Goal: Entertainment & Leisure: Browse casually

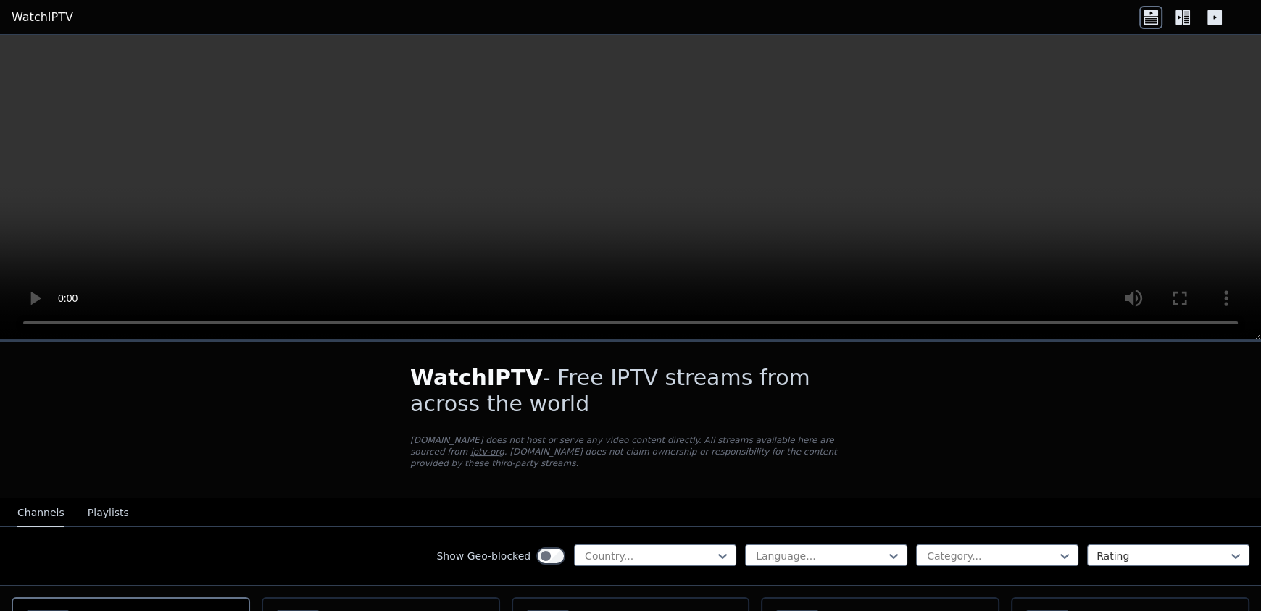
scroll to position [147, 0]
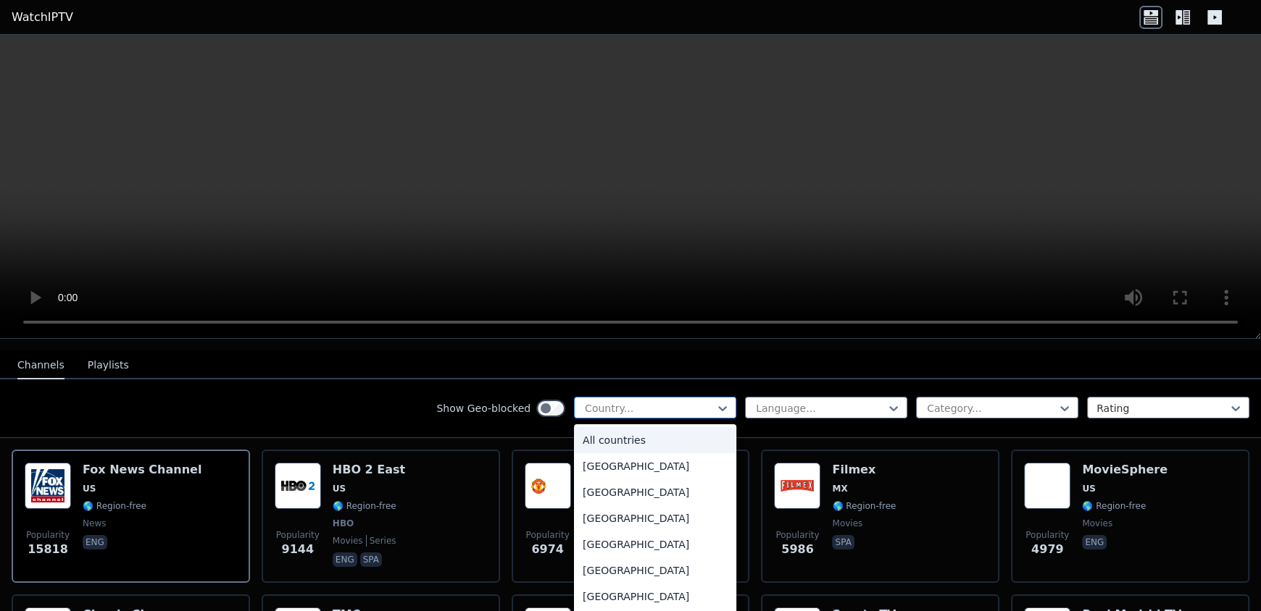
click at [618, 404] on div "Country..." at bounding box center [655, 408] width 162 height 22
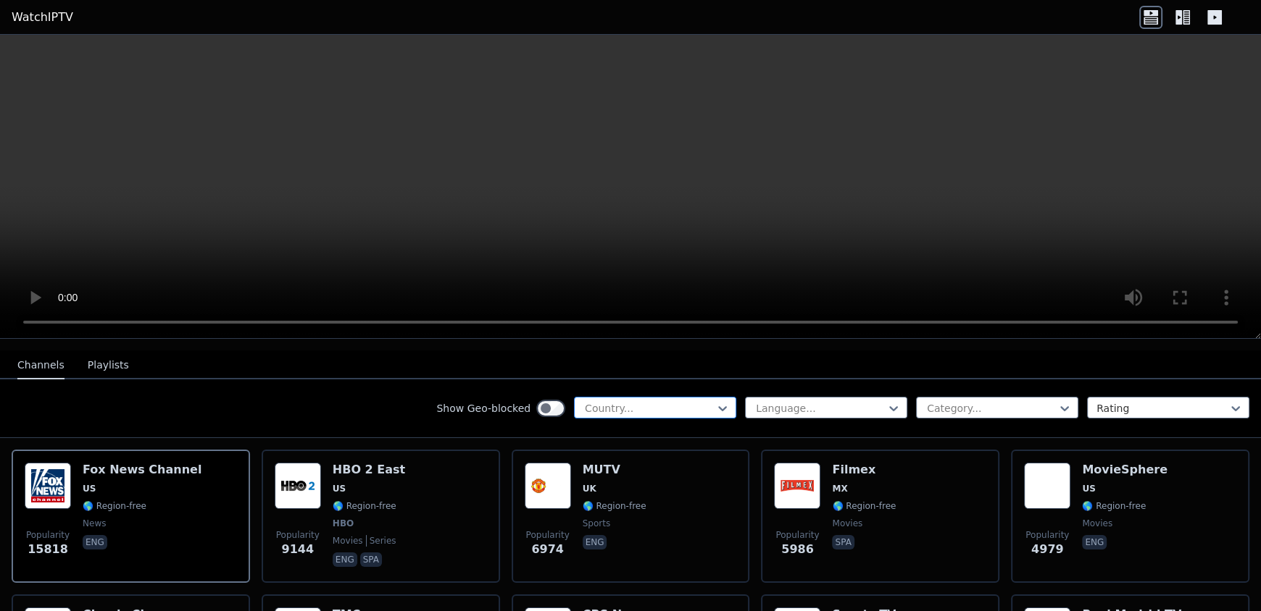
click at [618, 404] on div "Country..." at bounding box center [655, 408] width 162 height 22
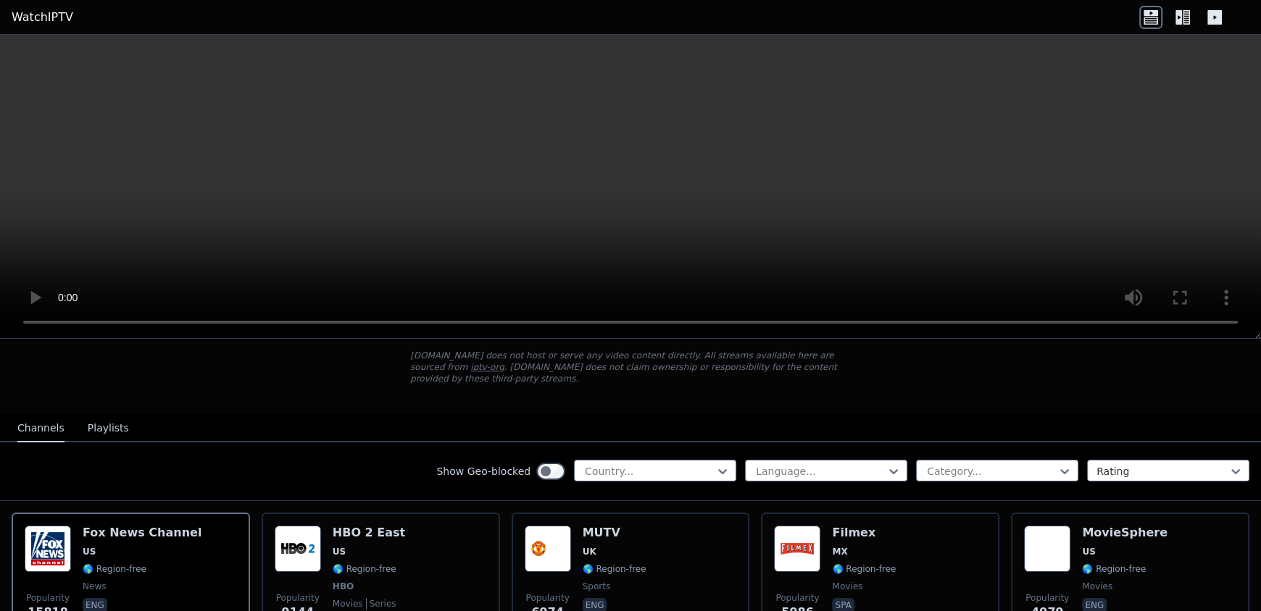
scroll to position [78, 0]
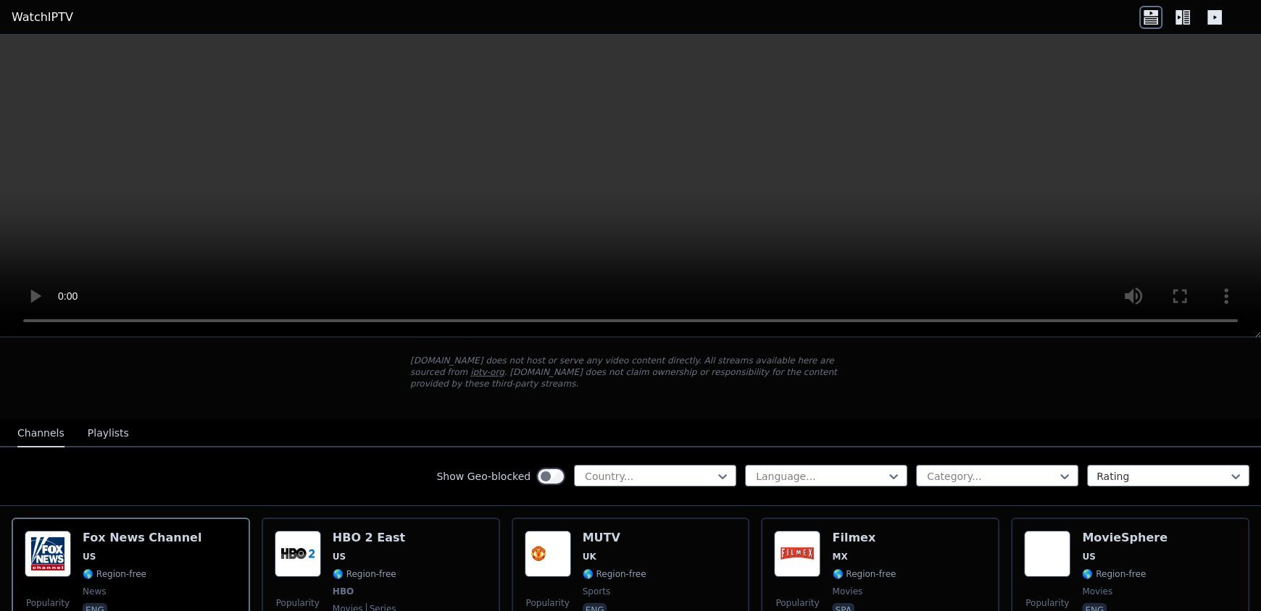
click at [937, 193] on video at bounding box center [630, 186] width 1261 height 303
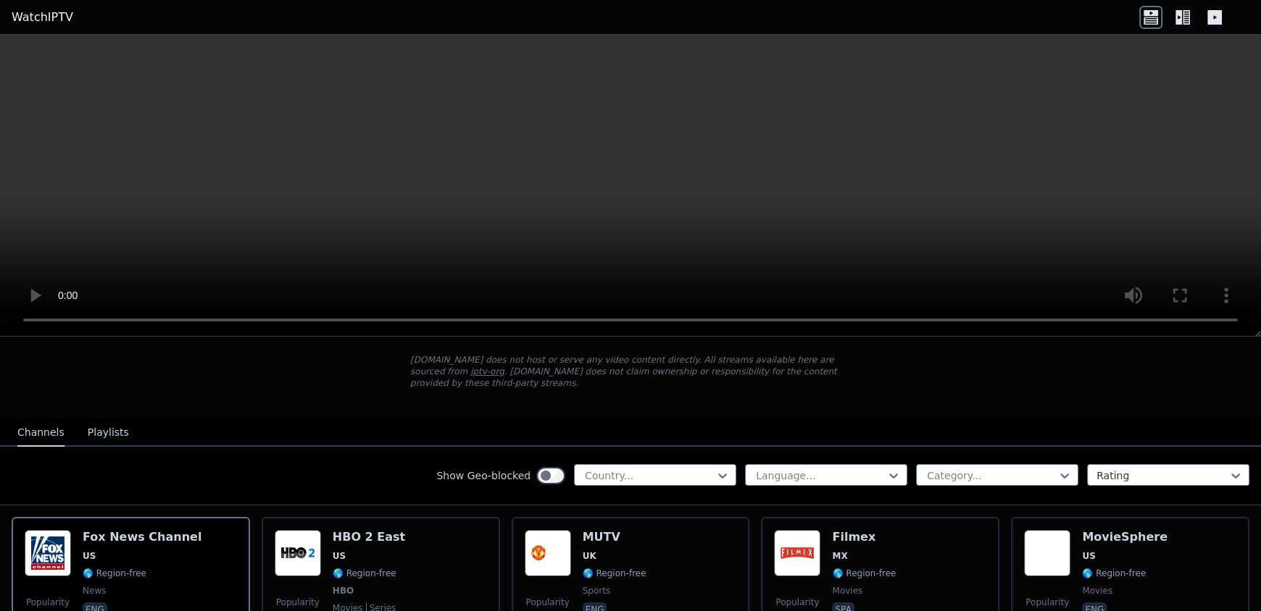
click at [869, 212] on video at bounding box center [630, 186] width 1261 height 302
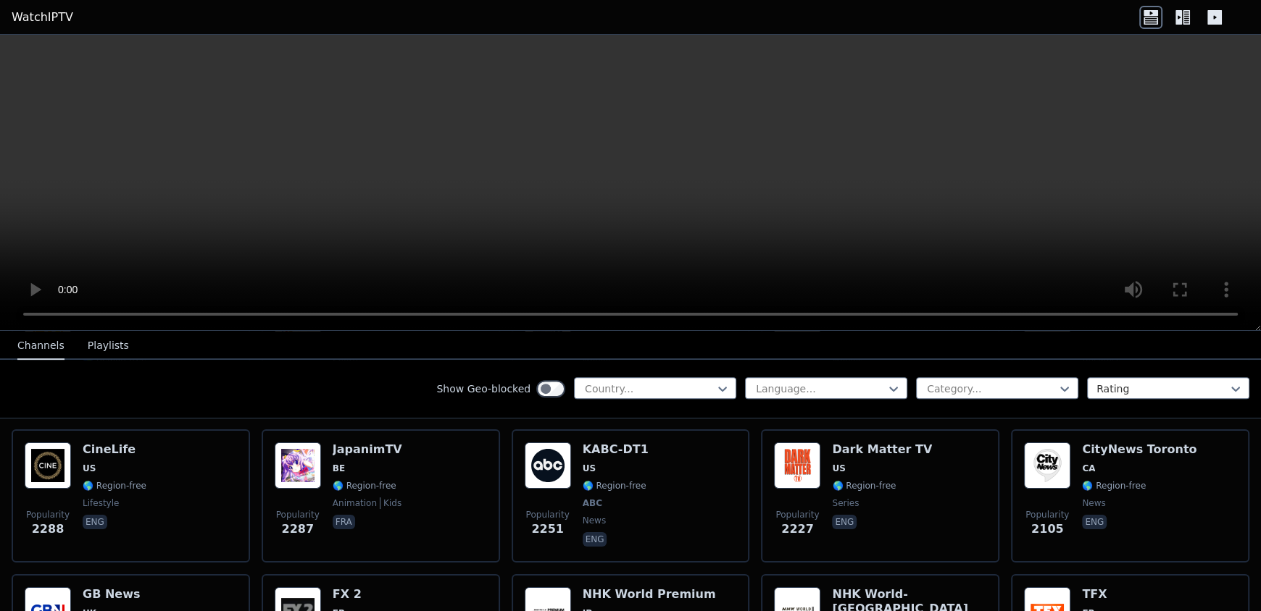
scroll to position [737, 0]
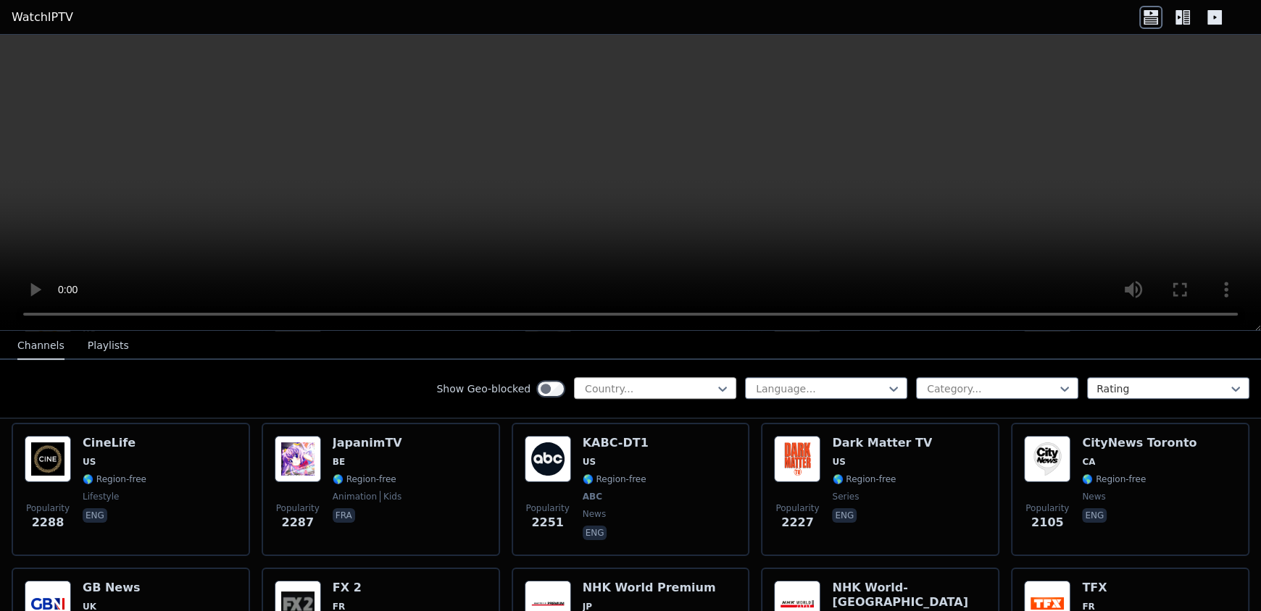
click at [668, 389] on div at bounding box center [649, 389] width 132 height 14
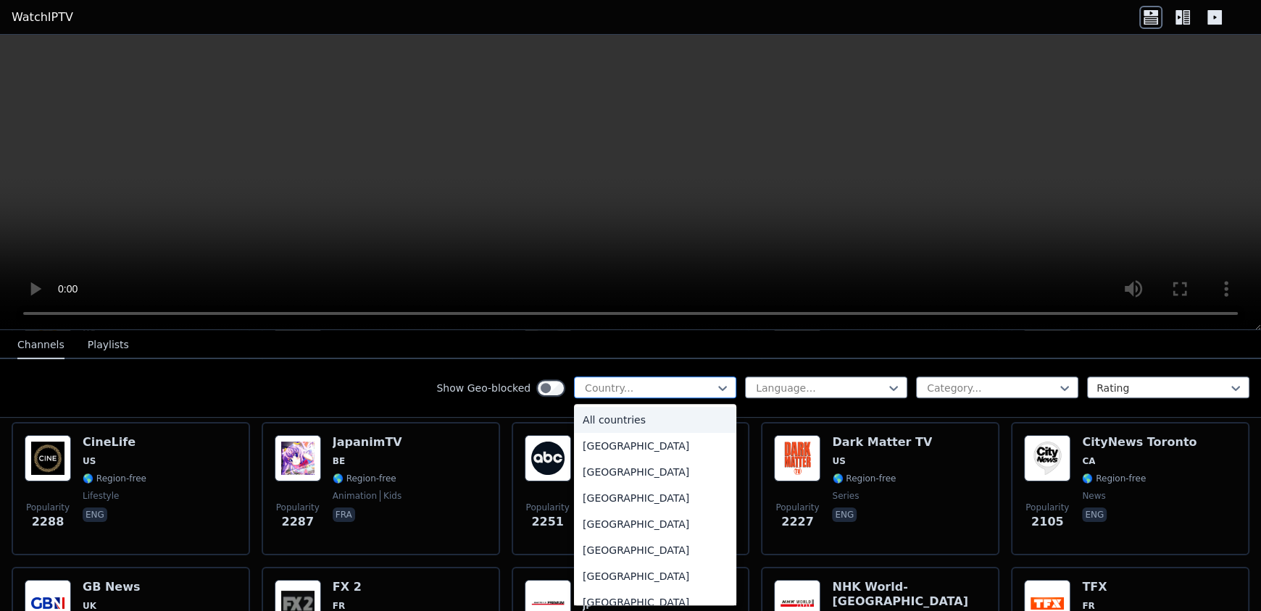
type input "*"
type input "**"
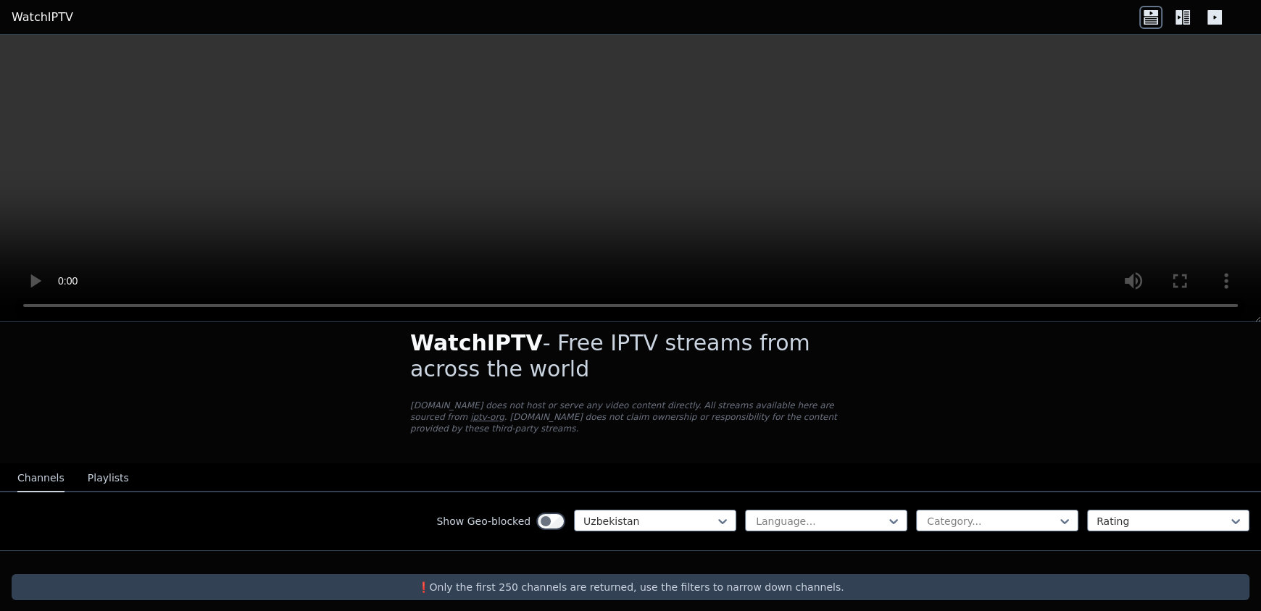
scroll to position [17, 0]
